Goal: Find specific fact

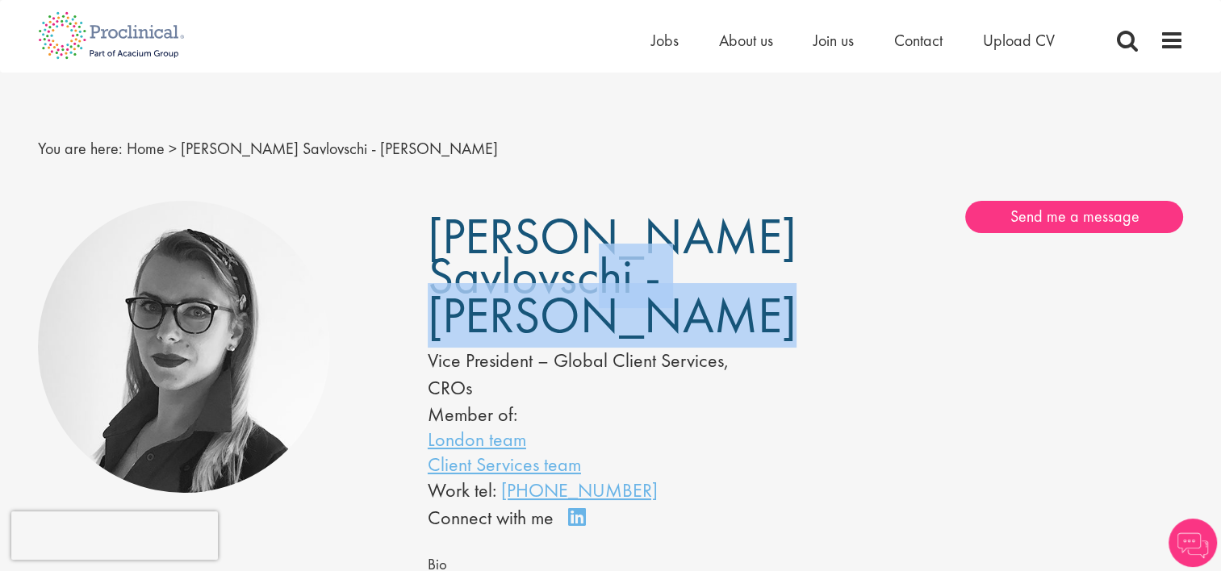
drag, startPoint x: 545, startPoint y: 323, endPoint x: 434, endPoint y: 297, distance: 113.6
click at [434, 297] on span "[PERSON_NAME] Savlovschi - [PERSON_NAME]" at bounding box center [612, 276] width 369 height 144
copy span "Savlovschi - [PERSON_NAME]"
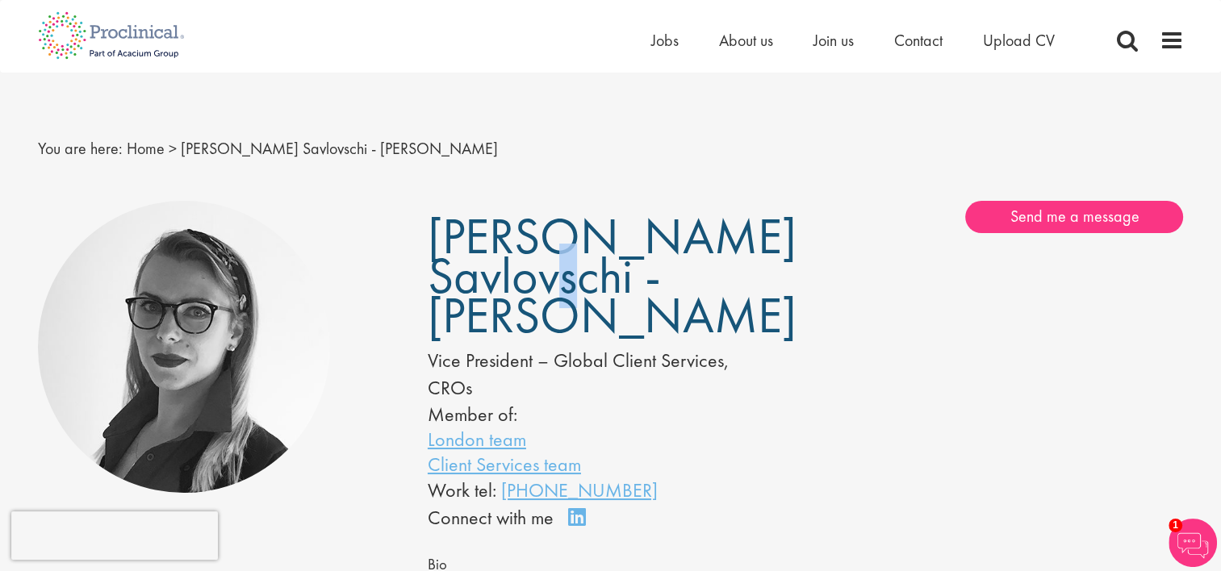
drag, startPoint x: 625, startPoint y: 235, endPoint x: 588, endPoint y: 232, distance: 36.4
click at [588, 232] on h1 "[PERSON_NAME] Savlovschi - [PERSON_NAME]" at bounding box center [592, 276] width 329 height 119
drag, startPoint x: 588, startPoint y: 232, endPoint x: 626, endPoint y: 252, distance: 42.6
click at [626, 252] on span "[PERSON_NAME] Savlovschi - [PERSON_NAME]" at bounding box center [612, 276] width 369 height 144
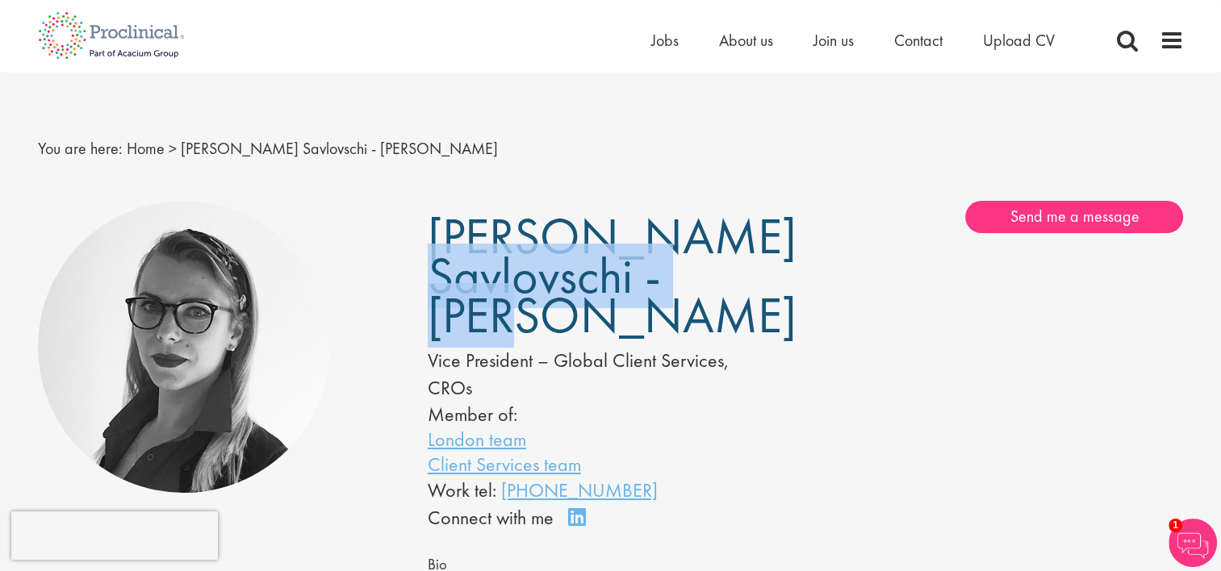
drag, startPoint x: 621, startPoint y: 245, endPoint x: 430, endPoint y: 230, distance: 191.0
click at [430, 230] on span "[PERSON_NAME] Savlovschi - [PERSON_NAME]" at bounding box center [612, 276] width 369 height 144
copy span "[PERSON_NAME]"
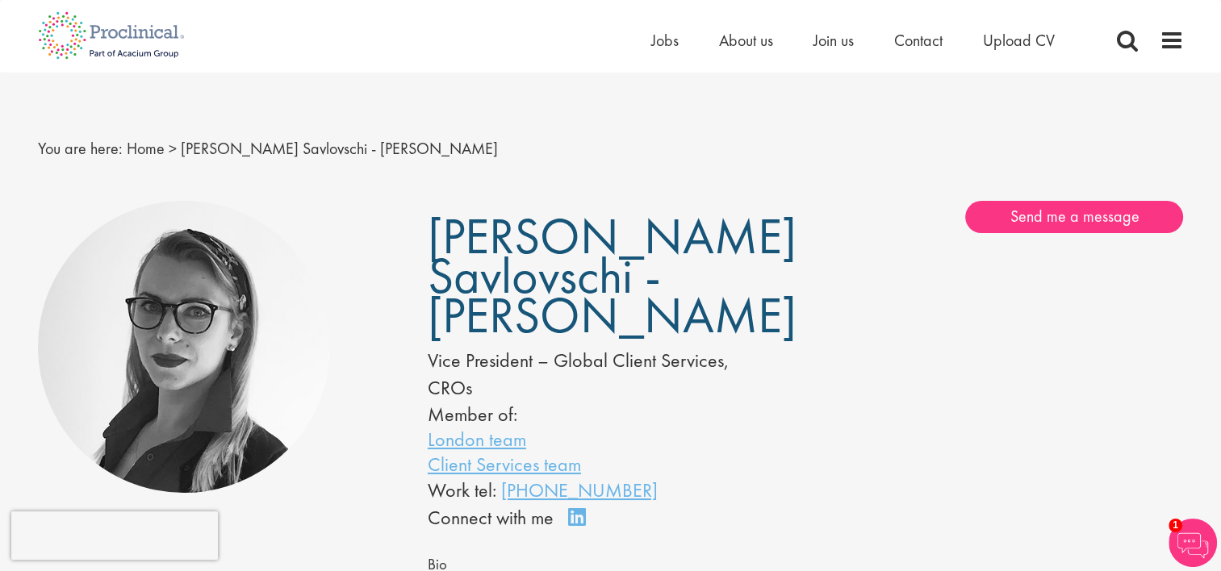
click at [662, 285] on h1 "[PERSON_NAME] Savlovschi - [PERSON_NAME]" at bounding box center [592, 276] width 329 height 119
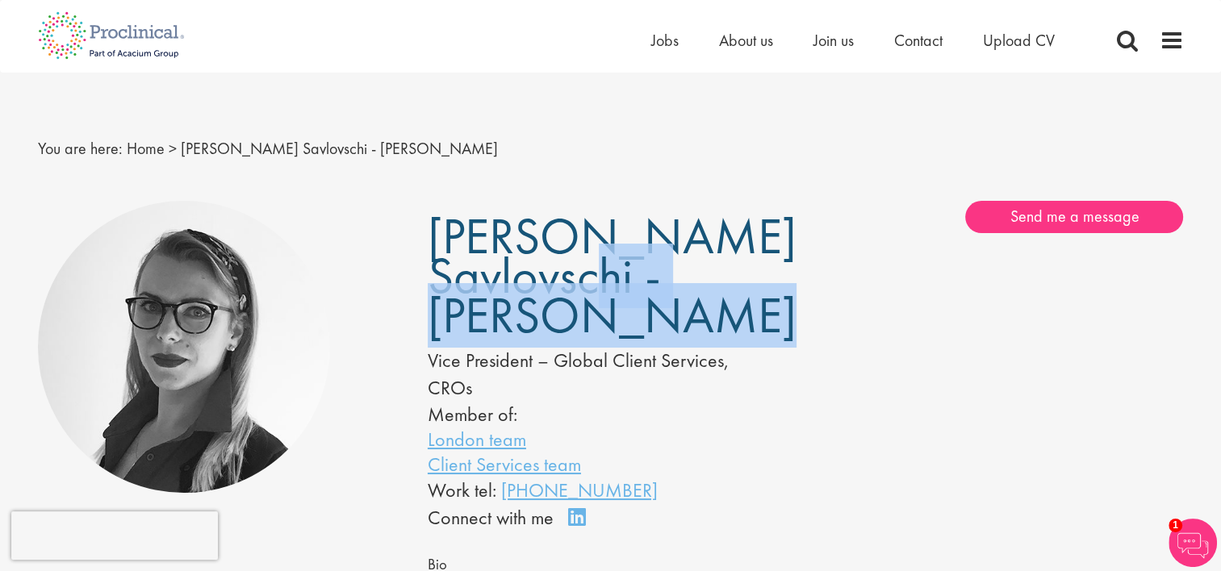
drag, startPoint x: 428, startPoint y: 287, endPoint x: 548, endPoint y: 319, distance: 124.3
click at [548, 319] on h1 "[PERSON_NAME] Savlovschi - [PERSON_NAME]" at bounding box center [592, 276] width 329 height 119
copy span "Savlovschi - [PERSON_NAME]"
